Goal: Task Accomplishment & Management: Manage account settings

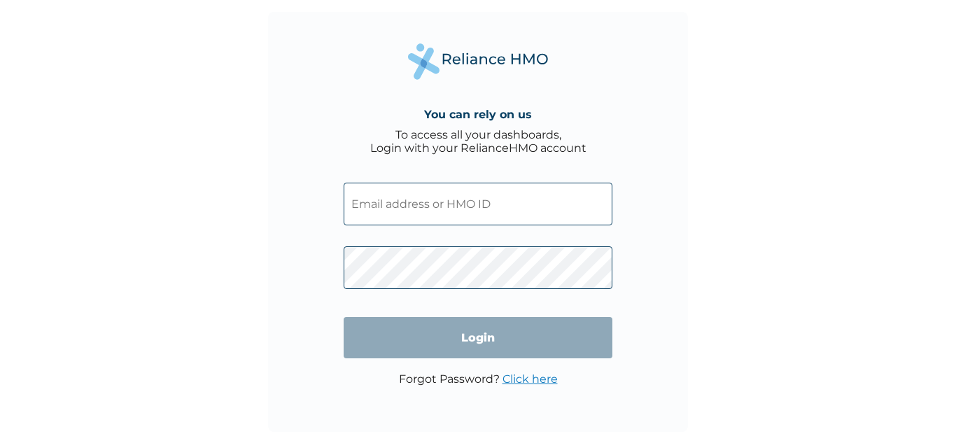
type input "TEZ/10023/A"
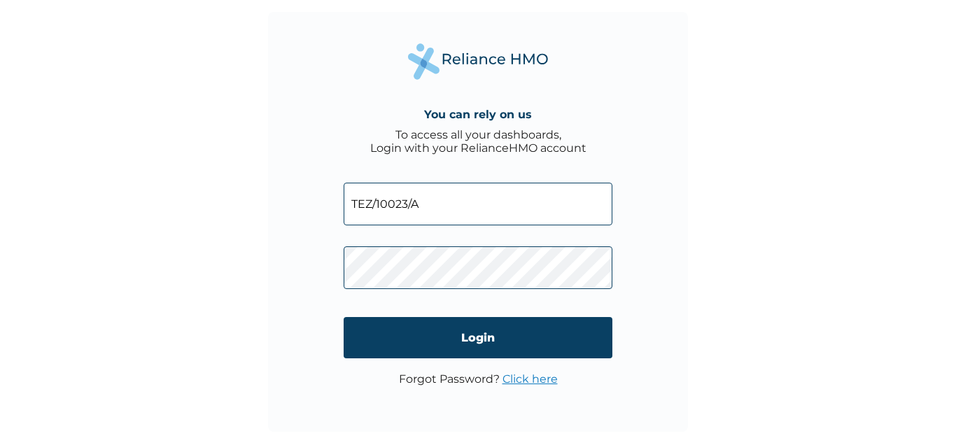
click at [338, 259] on div "You can rely on us To access all your dashboards, Login with your RelianceHMO a…" at bounding box center [478, 222] width 420 height 420
click at [317, 252] on div "You can rely on us To access all your dashboards, Login with your RelianceHMO a…" at bounding box center [478, 222] width 420 height 420
drag, startPoint x: 522, startPoint y: 295, endPoint x: 309, endPoint y: 263, distance: 215.9
click at [309, 263] on div "You can rely on us To access all your dashboards, Login with your RelianceHMO a…" at bounding box center [478, 222] width 420 height 420
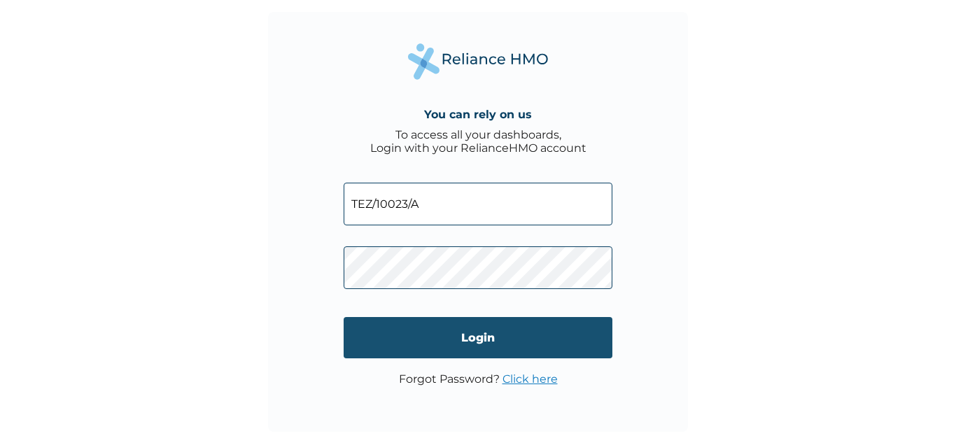
click at [362, 335] on input "Login" at bounding box center [478, 337] width 269 height 41
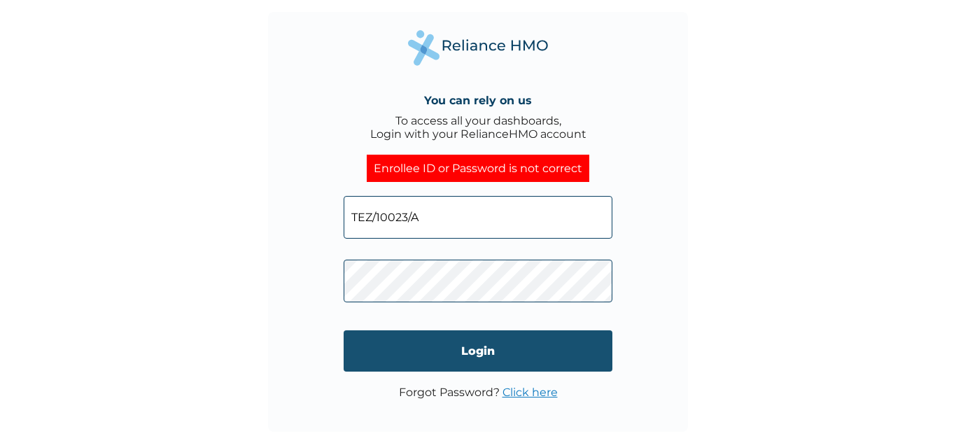
click at [363, 349] on input "Login" at bounding box center [478, 350] width 269 height 41
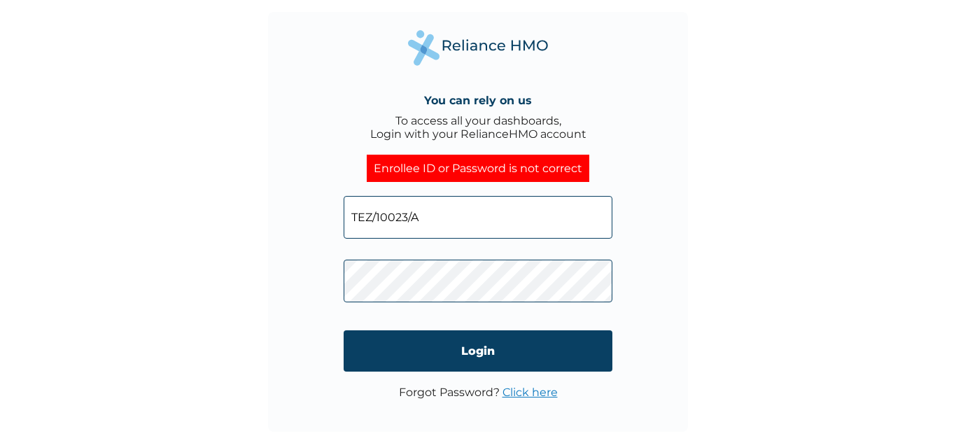
click at [442, 200] on input "TEZ/10023/A" at bounding box center [478, 217] width 269 height 43
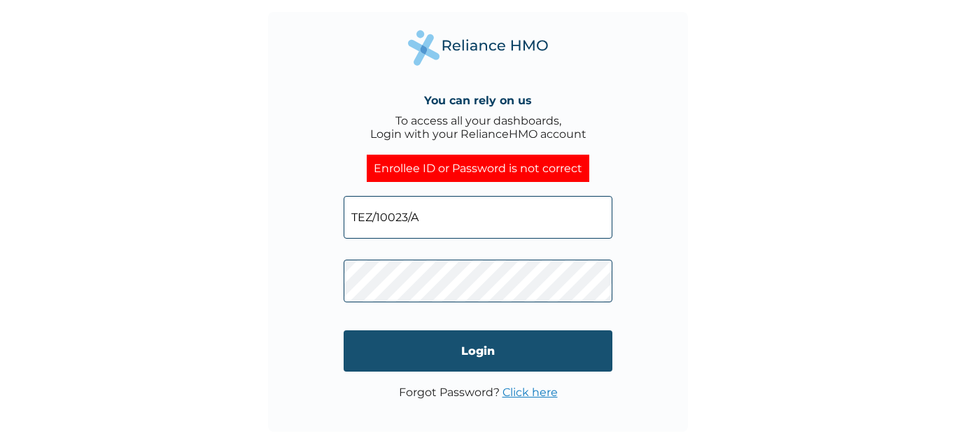
click at [436, 350] on input "Login" at bounding box center [478, 350] width 269 height 41
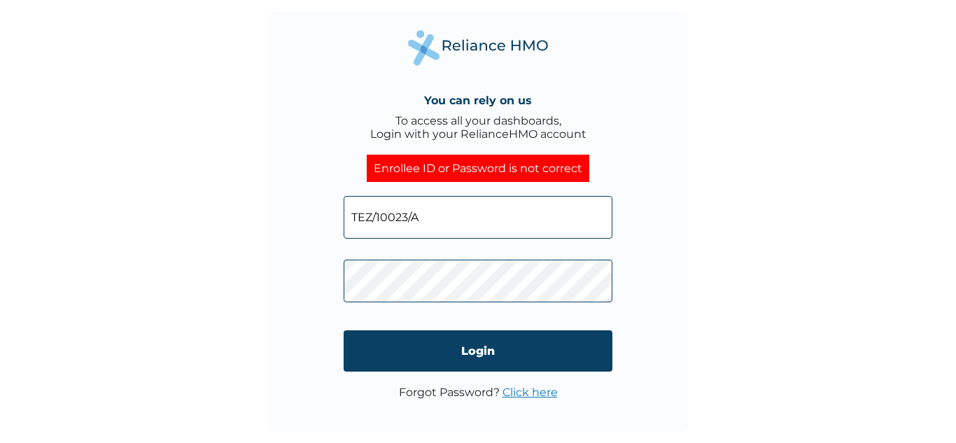
click at [517, 389] on link "Click here" at bounding box center [530, 392] width 55 height 13
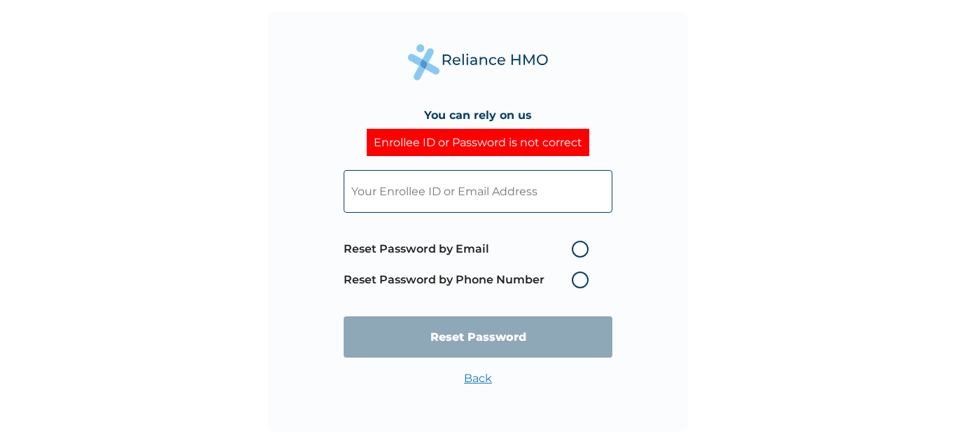
click at [545, 189] on input "text" at bounding box center [478, 191] width 269 height 43
type input "TEZ/10023/A"
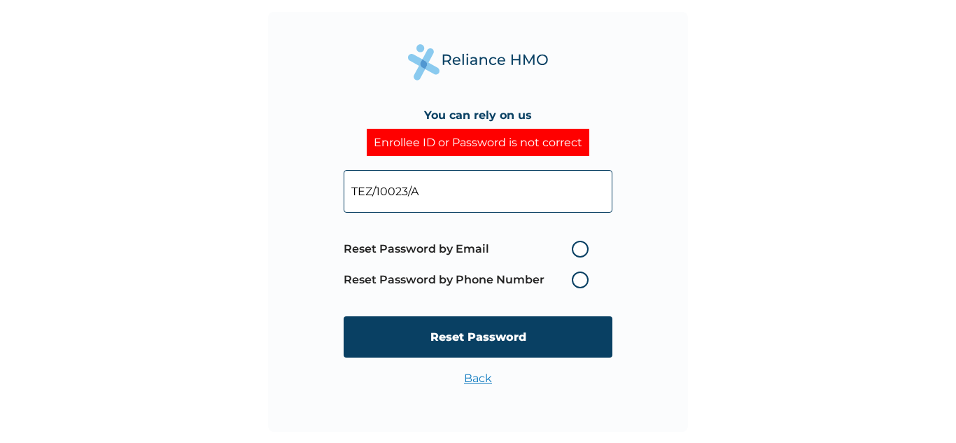
click at [571, 256] on label "Reset Password by Email" at bounding box center [470, 249] width 252 height 17
click at [571, 256] on input "Reset Password by Email" at bounding box center [563, 249] width 22 height 22
radio input "true"
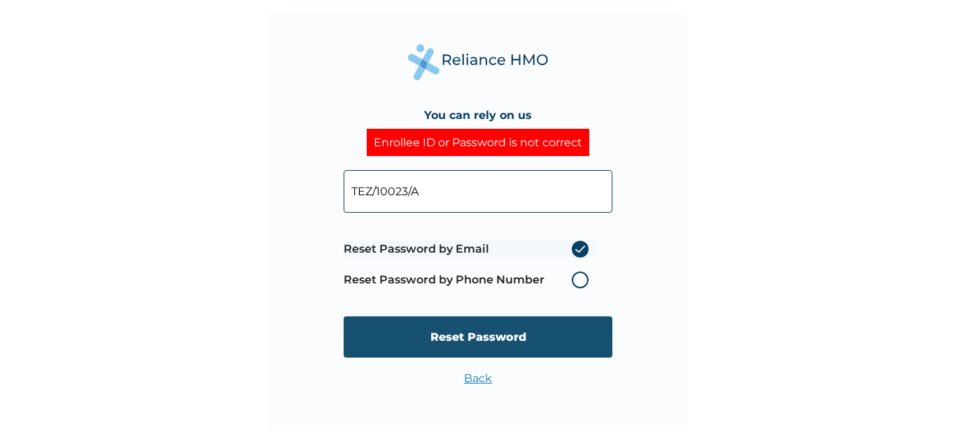
click at [514, 338] on input "Reset Password" at bounding box center [478, 336] width 269 height 41
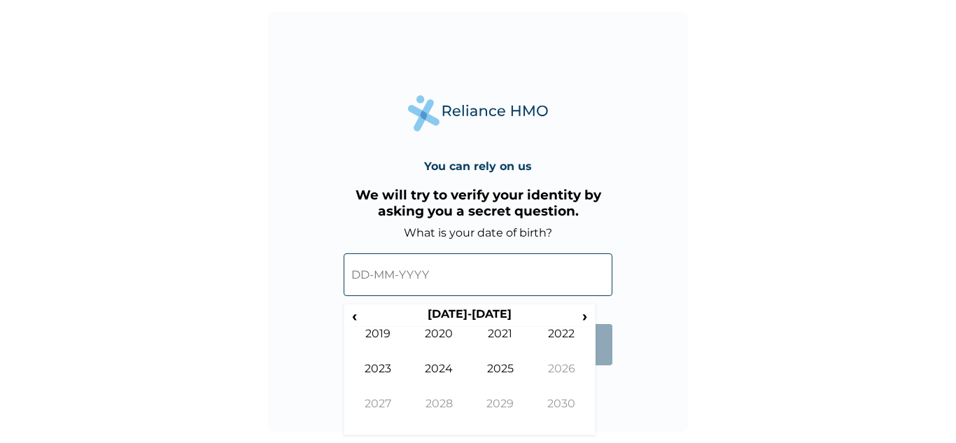
click at [464, 267] on input "text" at bounding box center [478, 274] width 269 height 43
click at [363, 277] on input "text" at bounding box center [478, 274] width 269 height 43
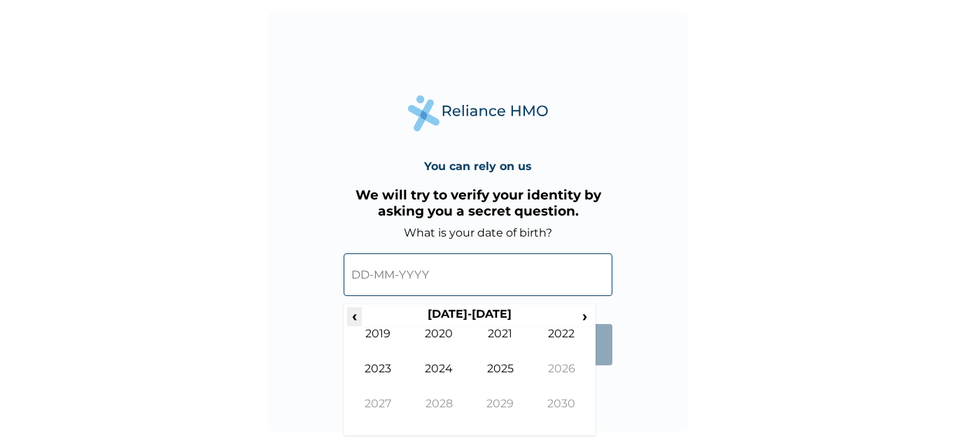
click at [359, 320] on span "‹" at bounding box center [354, 316] width 15 height 18
click at [491, 347] on td "1991" at bounding box center [501, 344] width 62 height 35
click at [438, 368] on td "Jun" at bounding box center [440, 379] width 62 height 35
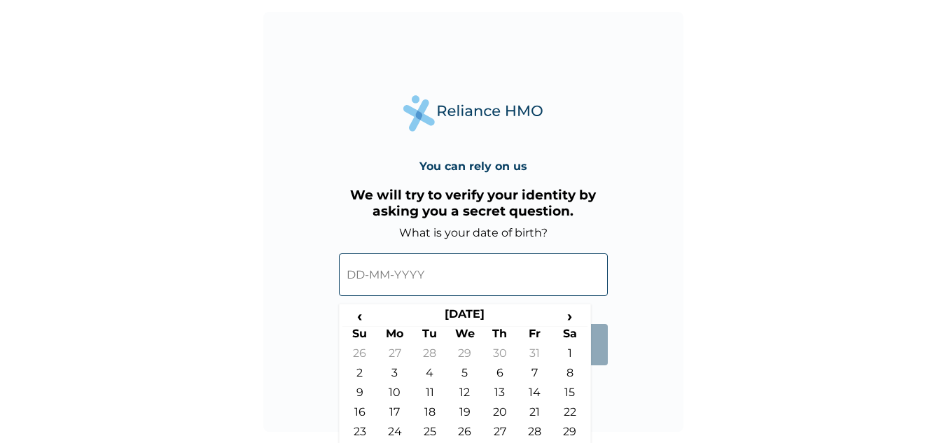
click at [564, 282] on input "text" at bounding box center [473, 274] width 269 height 43
click at [528, 270] on input "text" at bounding box center [473, 274] width 269 height 43
click at [571, 438] on td "29" at bounding box center [569, 435] width 35 height 20
click at [365, 272] on input "29-06-1991" at bounding box center [473, 274] width 269 height 43
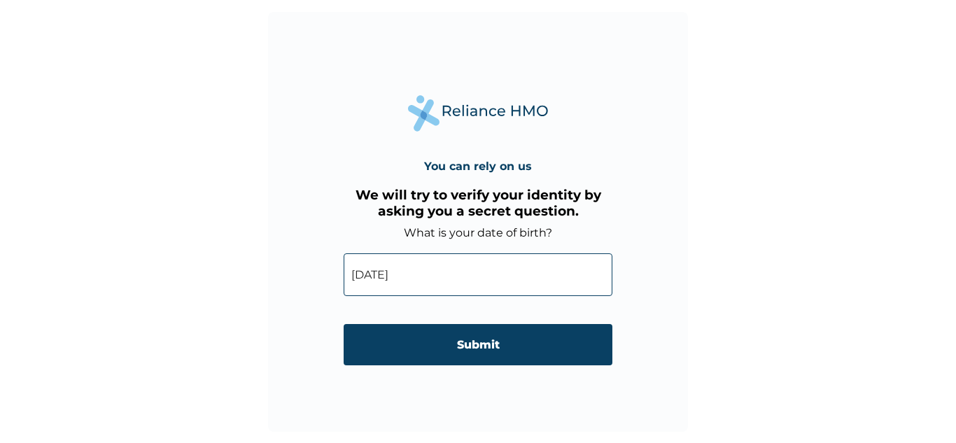
click at [951, 435] on div "You can rely on us We will try to verify your identity by asking you a secret q…" at bounding box center [478, 221] width 956 height 443
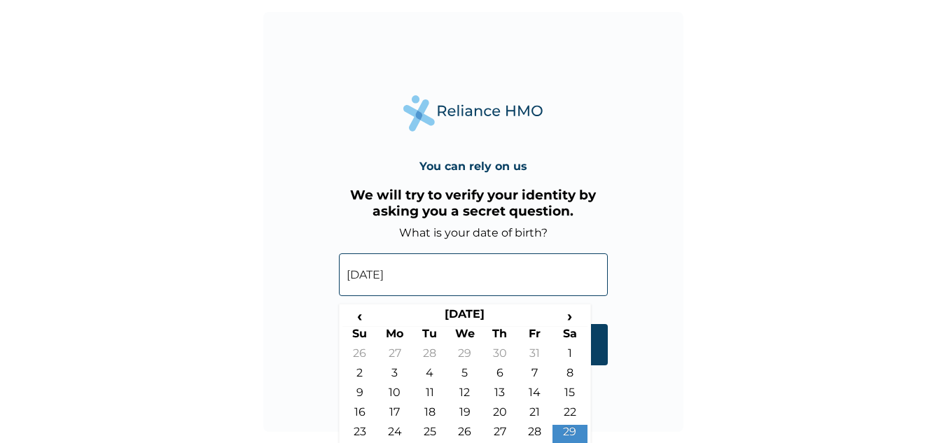
click at [382, 270] on input "29-06-1991" at bounding box center [473, 274] width 269 height 43
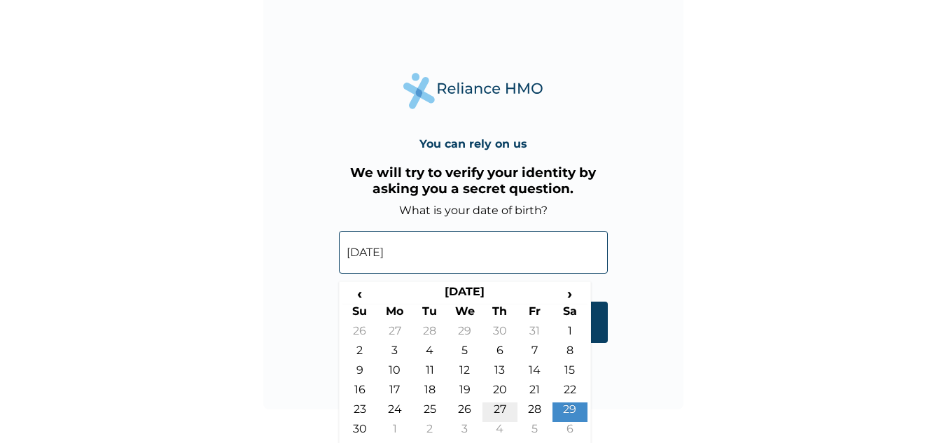
scroll to position [25, 0]
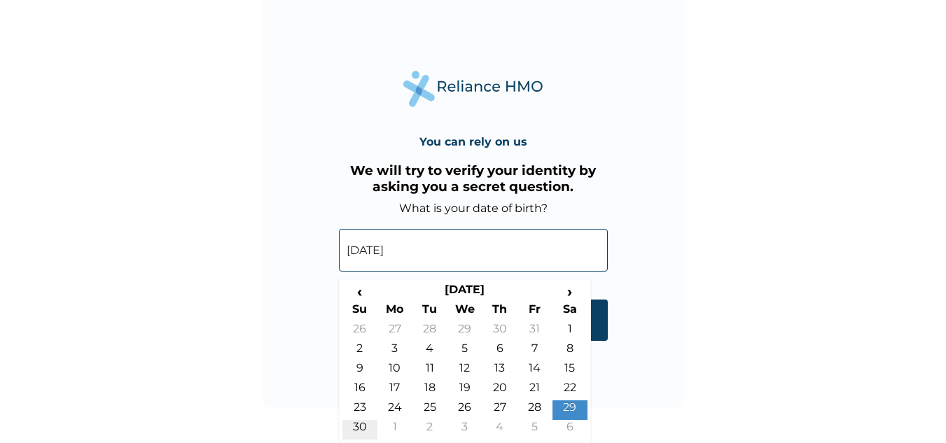
click at [354, 428] on td "30" at bounding box center [359, 430] width 35 height 20
type input "30-06-1991"
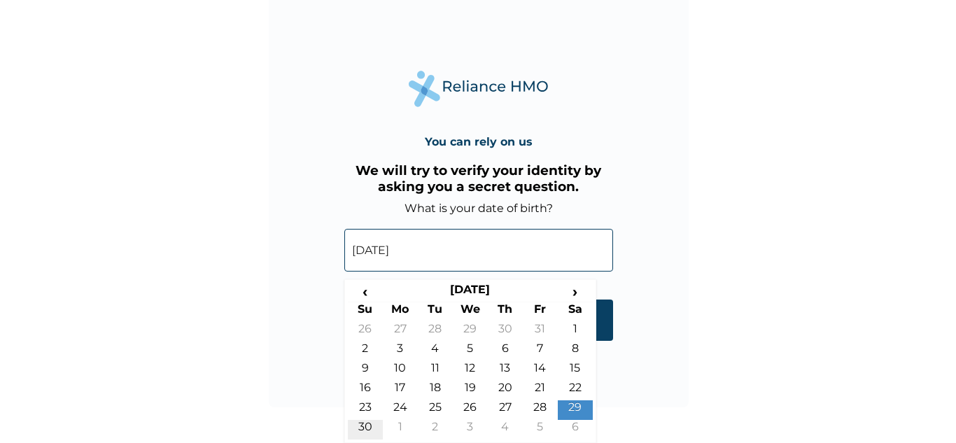
scroll to position [0, 0]
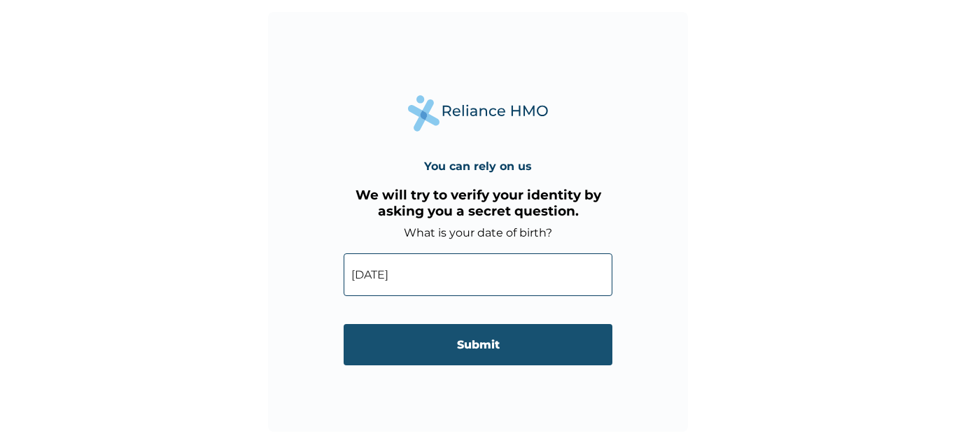
click at [417, 349] on input "Submit" at bounding box center [478, 344] width 269 height 41
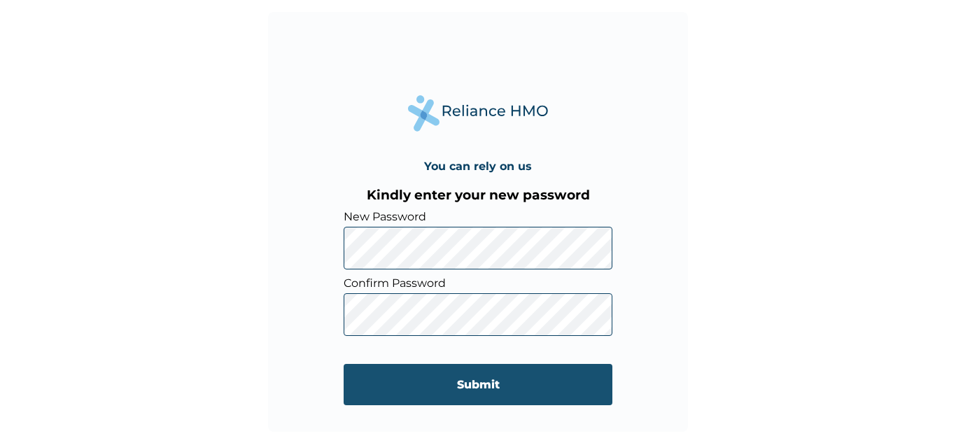
click at [378, 385] on input "Submit" at bounding box center [478, 384] width 269 height 41
click at [414, 384] on input "Submit" at bounding box center [478, 384] width 269 height 41
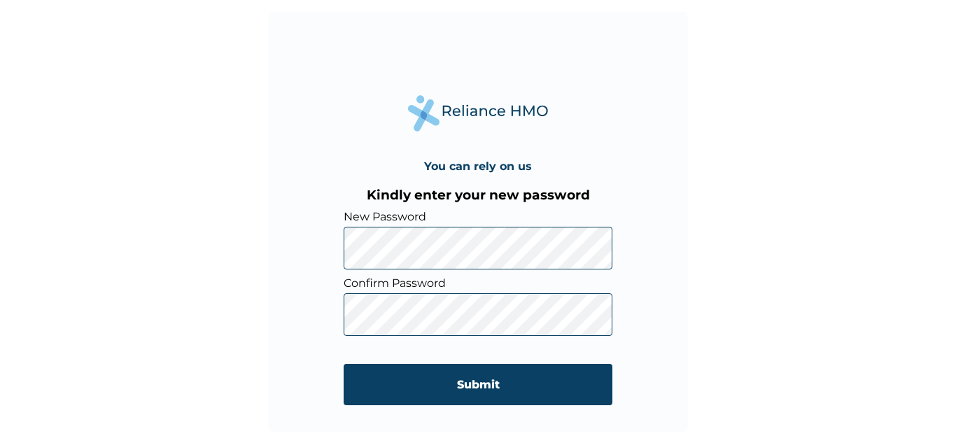
click at [463, 407] on form "New Password Confirm Password Submit" at bounding box center [478, 314] width 269 height 209
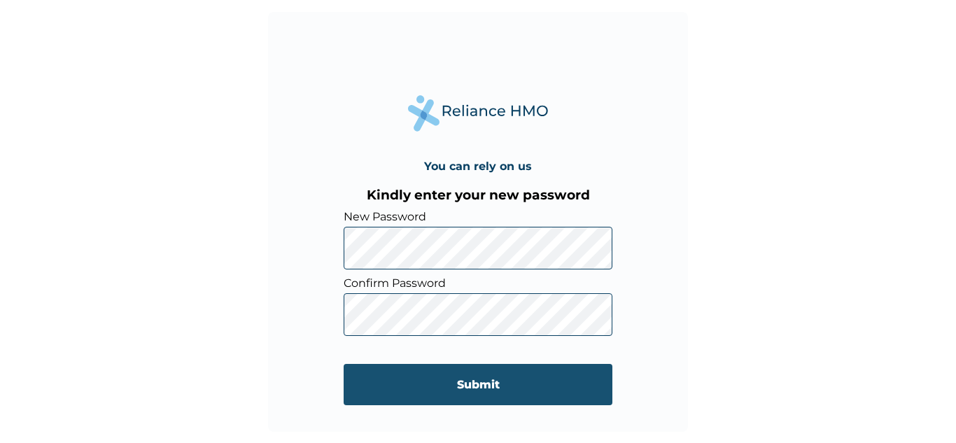
click at [461, 391] on input "Submit" at bounding box center [478, 384] width 269 height 41
click at [372, 389] on input "Submit" at bounding box center [478, 384] width 269 height 41
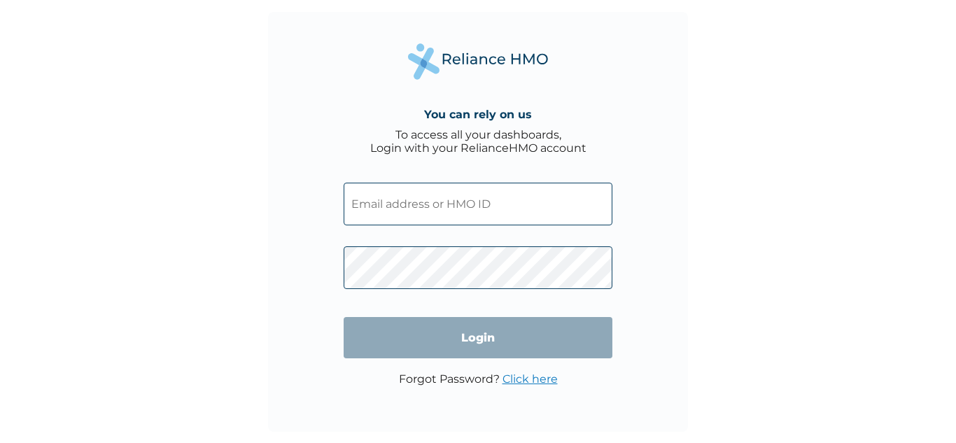
type input "tez/10023/a"
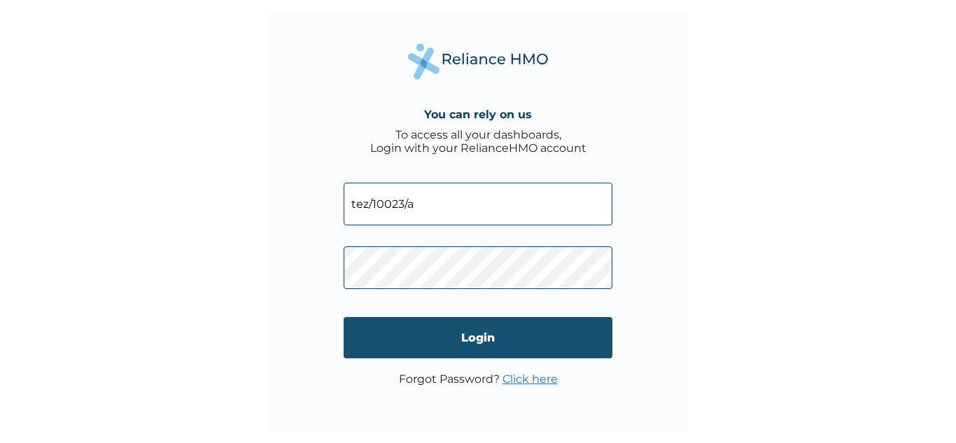
click at [469, 338] on input "Login" at bounding box center [478, 337] width 269 height 41
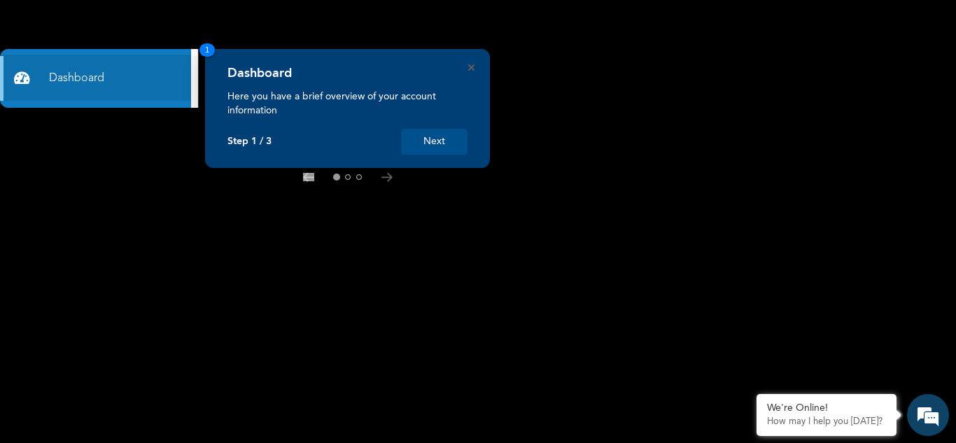
click at [421, 147] on button "Next" at bounding box center [434, 142] width 67 height 26
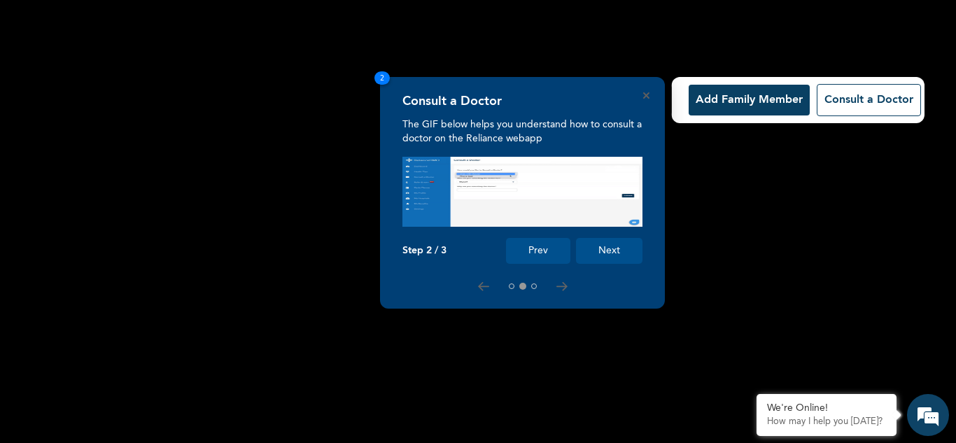
click at [595, 246] on button "Next" at bounding box center [609, 251] width 67 height 26
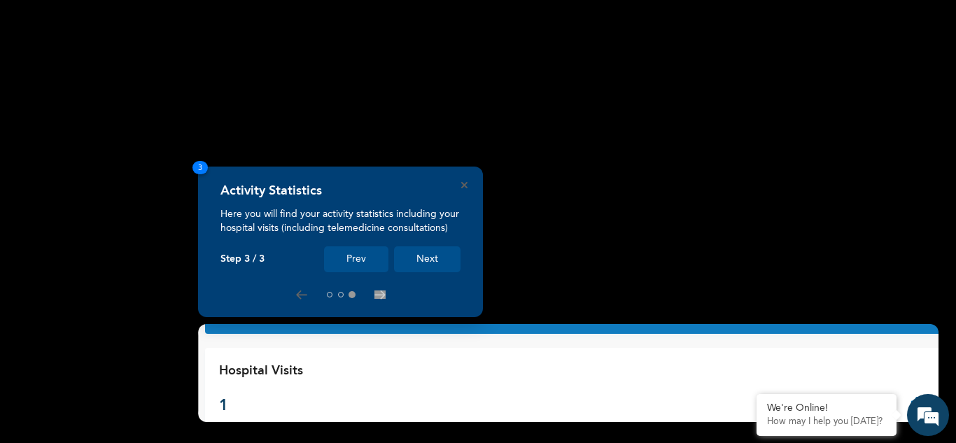
click at [431, 250] on button "Next" at bounding box center [427, 259] width 67 height 26
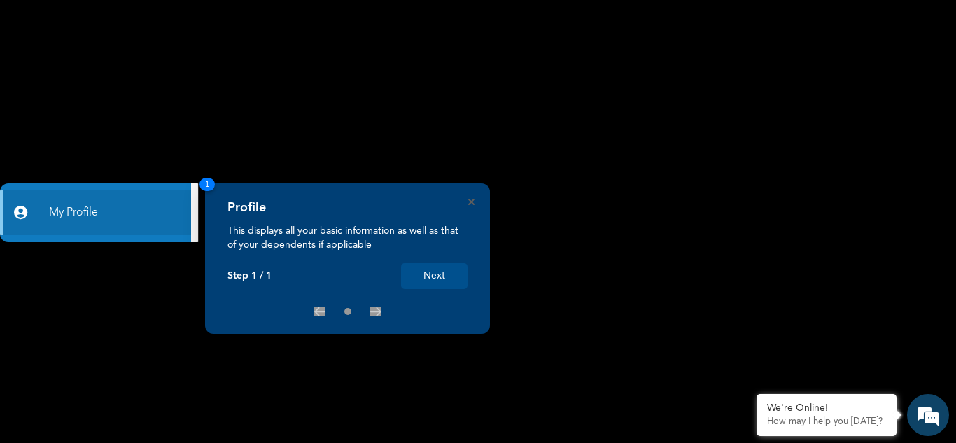
click at [435, 274] on button "Next" at bounding box center [434, 276] width 67 height 26
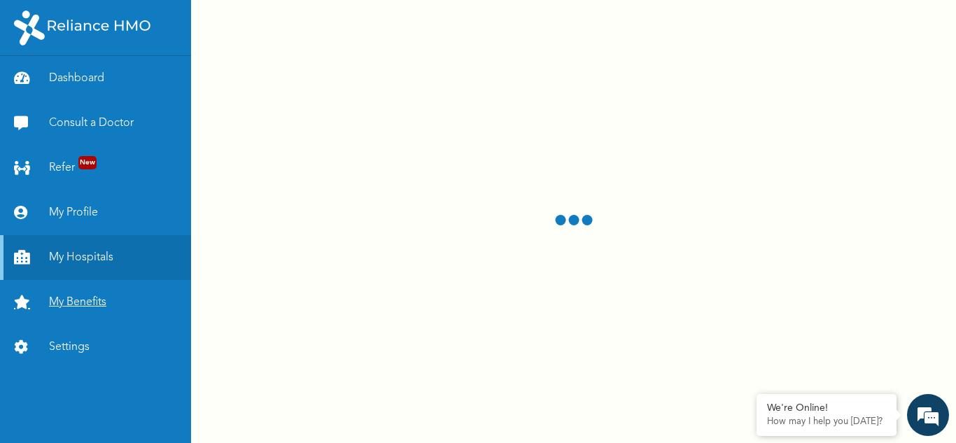
click at [78, 297] on link "My Benefits" at bounding box center [95, 302] width 191 height 45
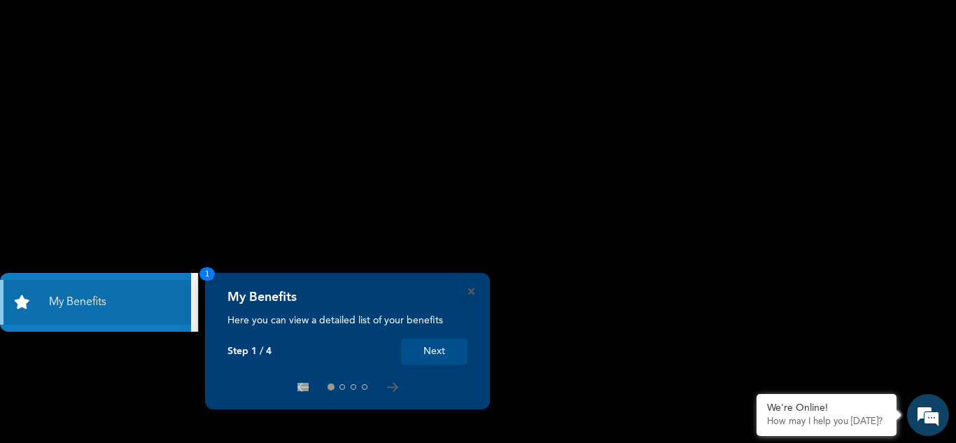
click at [421, 348] on button "Next" at bounding box center [434, 352] width 67 height 26
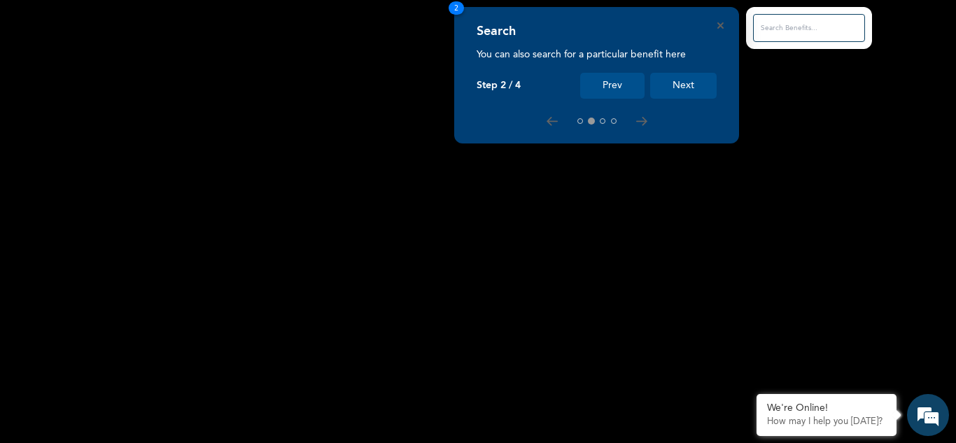
click at [658, 78] on button "Next" at bounding box center [683, 86] width 67 height 26
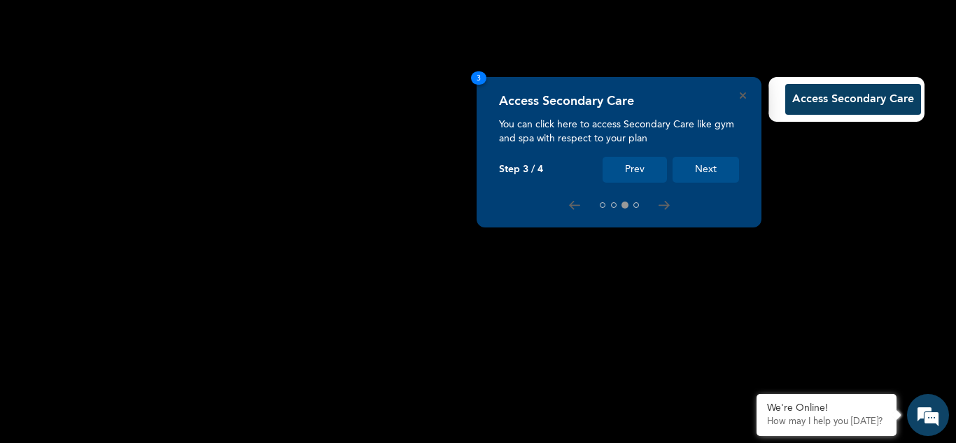
click at [697, 167] on button "Next" at bounding box center [706, 170] width 67 height 26
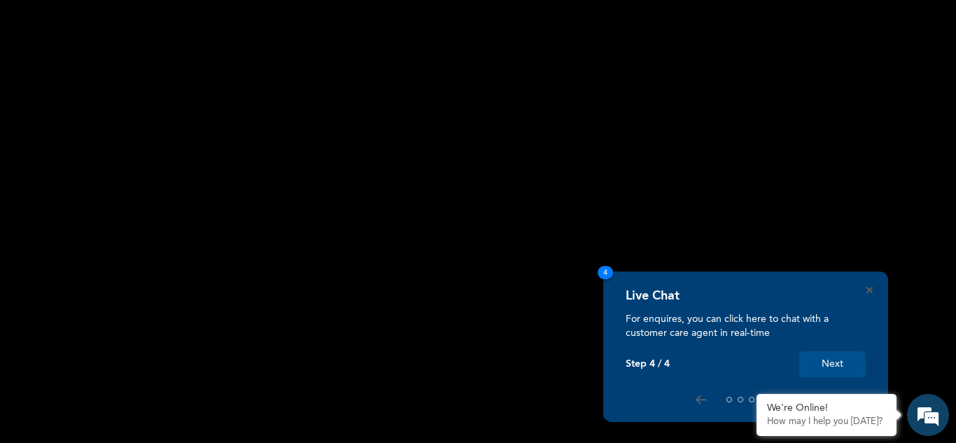
click at [837, 362] on button "Next" at bounding box center [832, 364] width 67 height 26
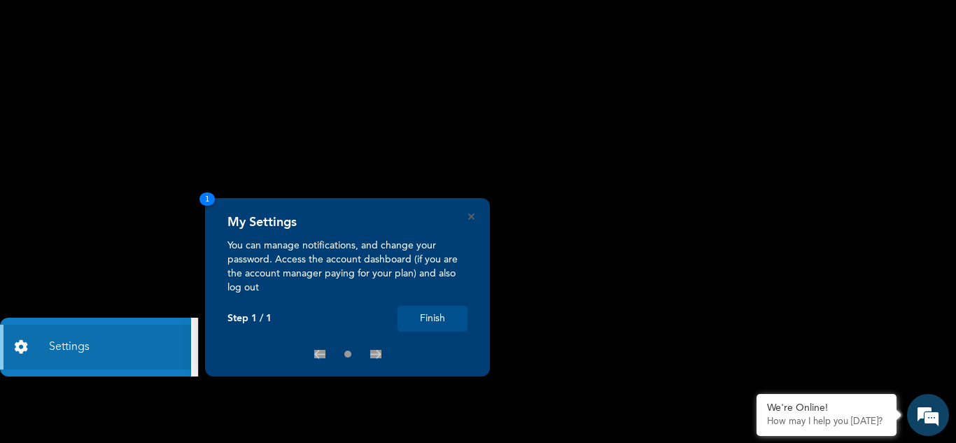
click at [414, 318] on button "Finish" at bounding box center [433, 319] width 70 height 26
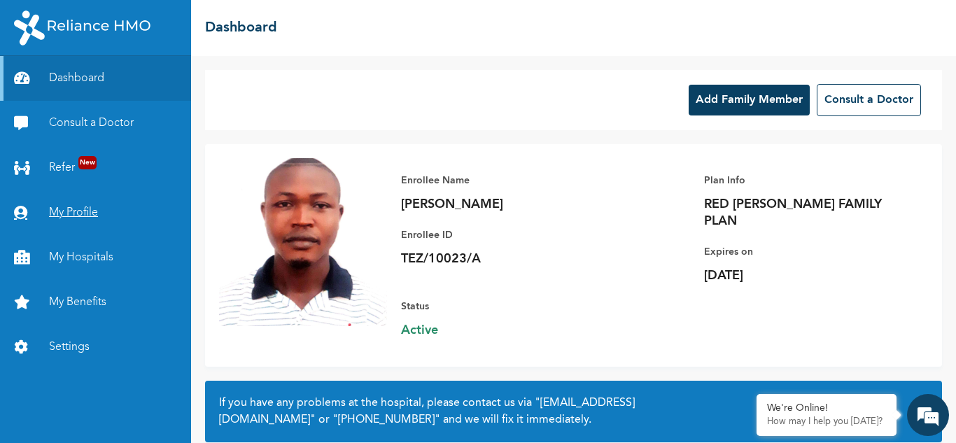
click at [81, 213] on link "My Profile" at bounding box center [95, 212] width 191 height 45
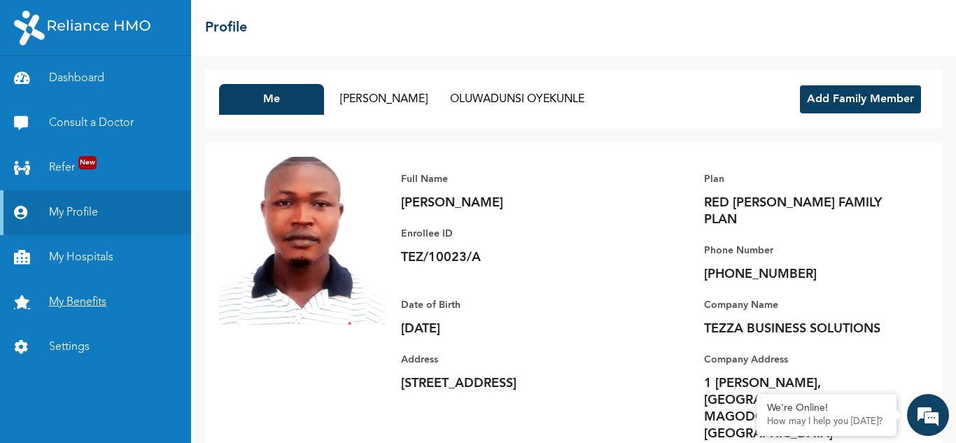
click at [52, 305] on link "My Benefits" at bounding box center [95, 302] width 191 height 45
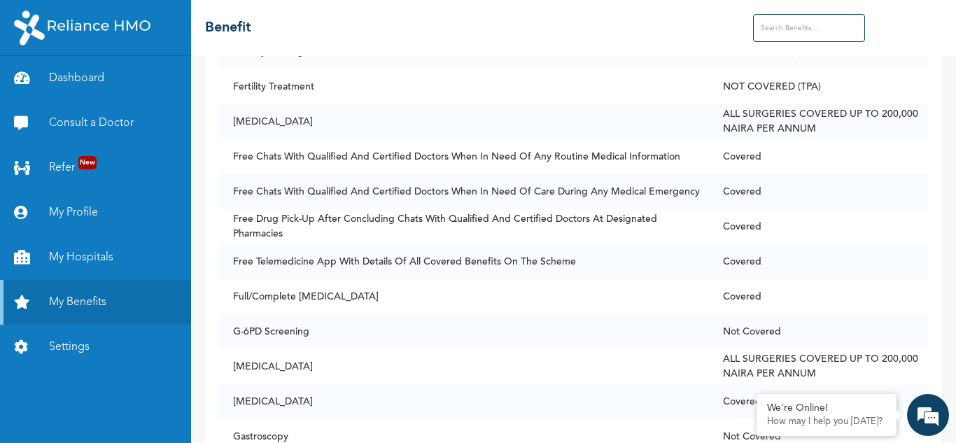
scroll to position [3415, 0]
